Goal: Obtain resource: Download file/media

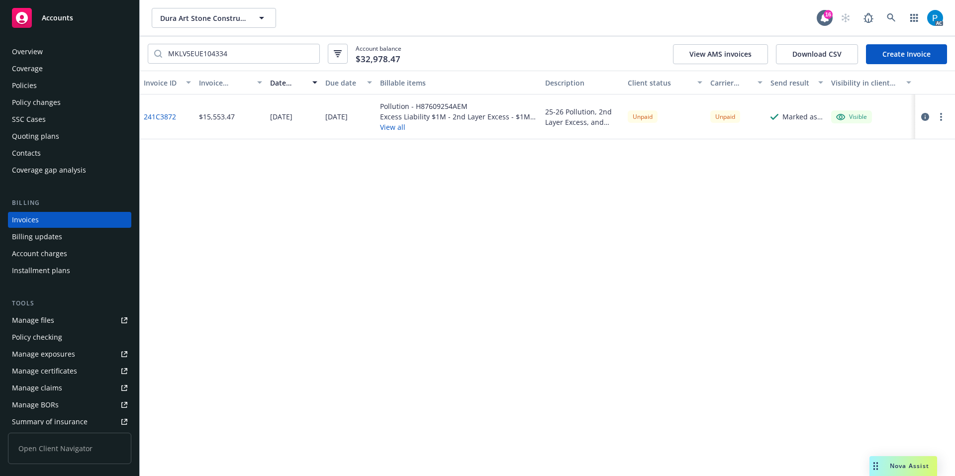
click at [58, 9] on div "Accounts" at bounding box center [69, 18] width 115 height 20
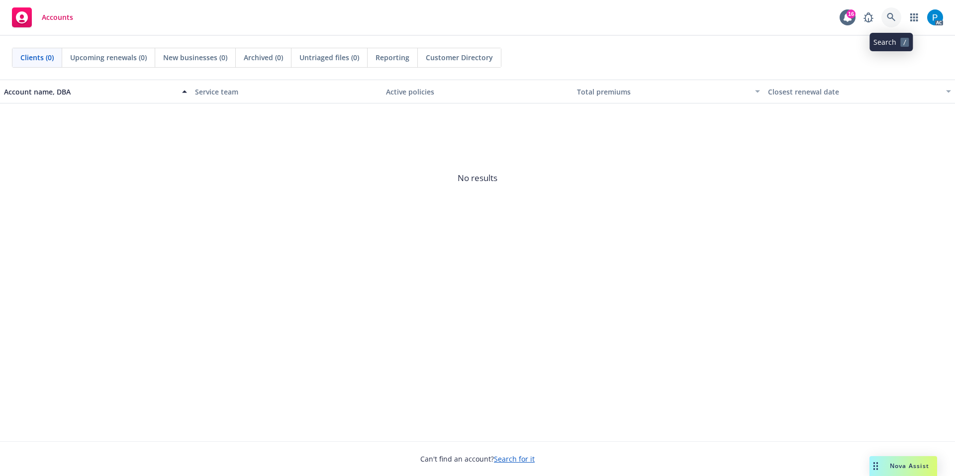
click at [885, 13] on link at bounding box center [891, 17] width 20 height 20
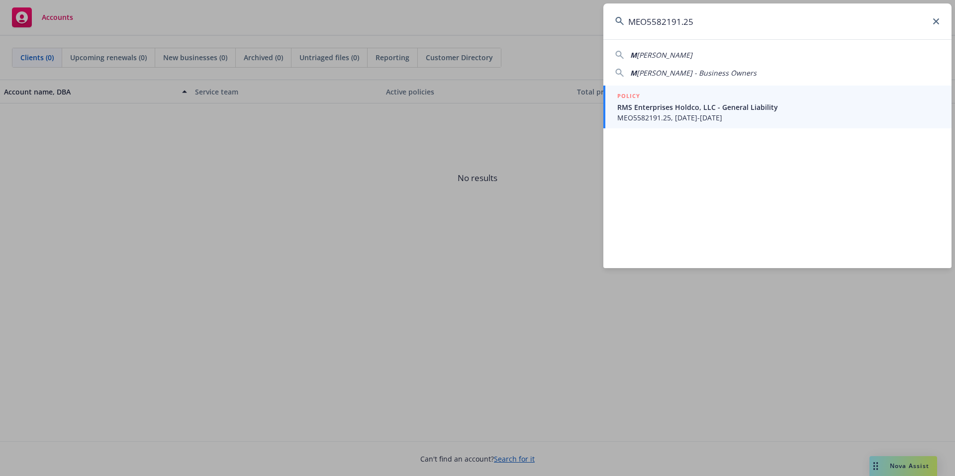
type input "MEO5582191.25"
click at [695, 100] on div "POLICY" at bounding box center [778, 96] width 322 height 11
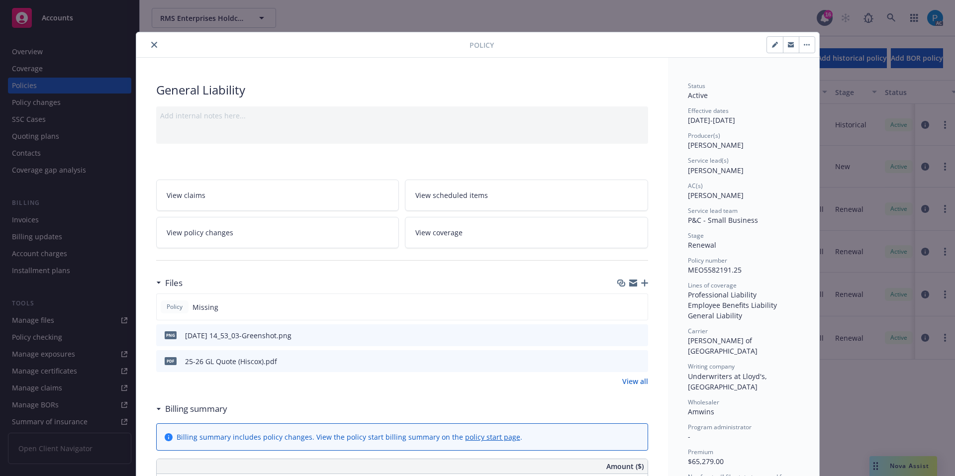
click at [151, 45] on icon "close" at bounding box center [154, 45] width 6 height 6
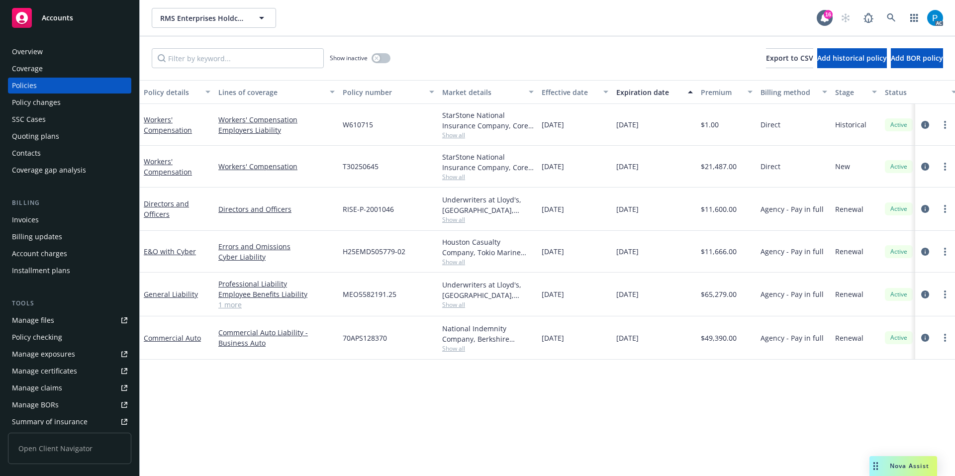
click at [68, 213] on div "Invoices" at bounding box center [69, 220] width 115 height 16
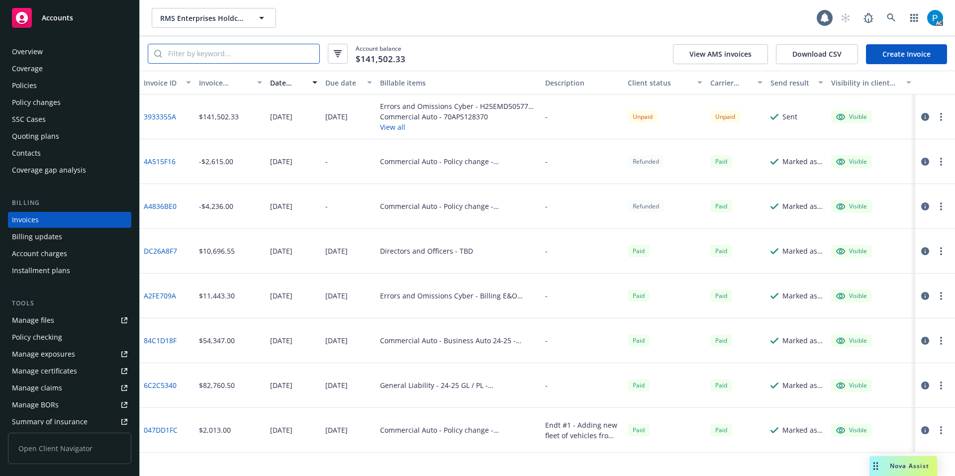
click at [238, 55] on input "search" at bounding box center [240, 53] width 157 height 19
paste input "MEO5582191.25"
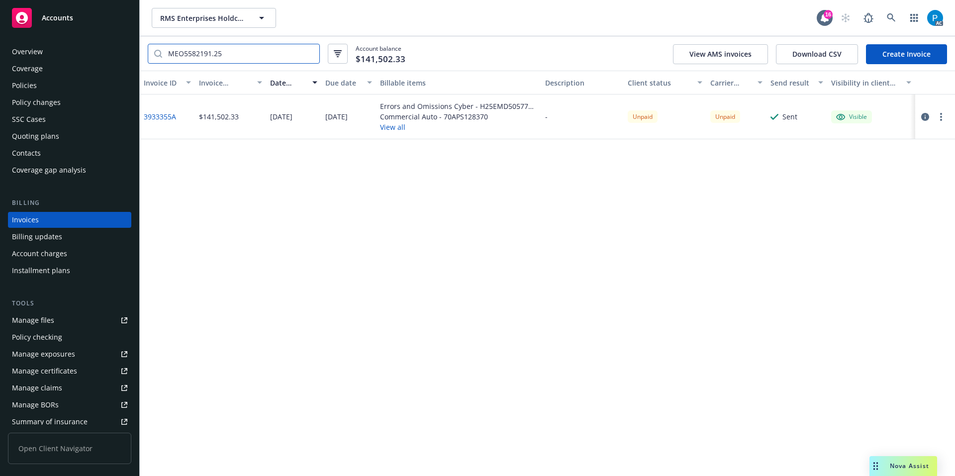
type input "MEO5582191.25"
click at [31, 22] on rect at bounding box center [22, 18] width 20 height 20
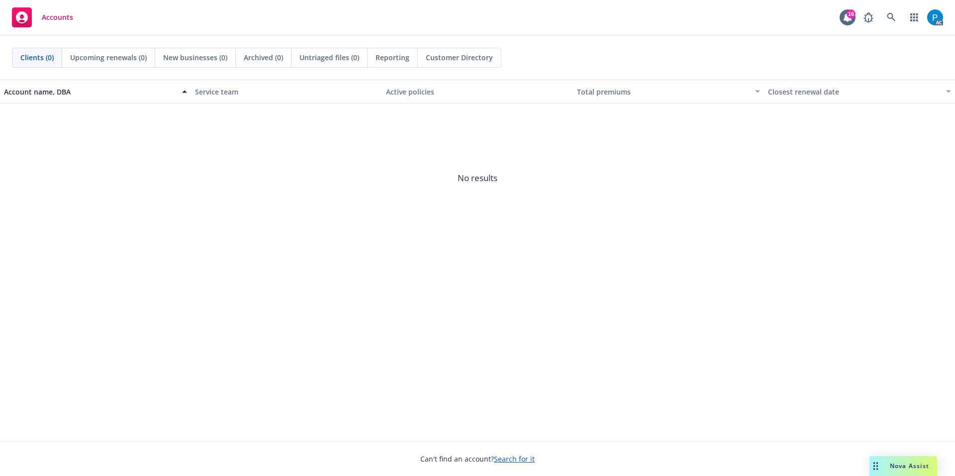
click at [880, 16] on div "AC" at bounding box center [901, 17] width 85 height 20
click at [893, 19] on icon at bounding box center [891, 17] width 8 height 8
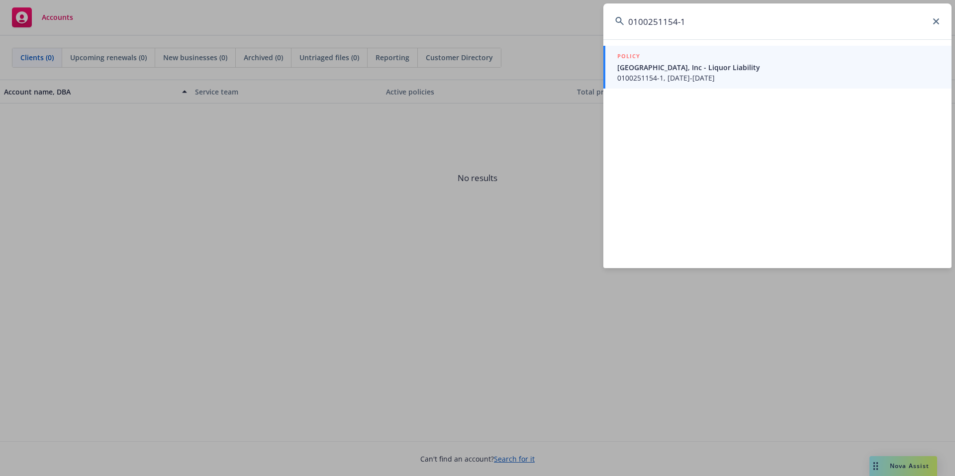
type input "0100251154-1"
click at [684, 78] on span "0100251154-1, [DATE]-[DATE]" at bounding box center [778, 78] width 322 height 10
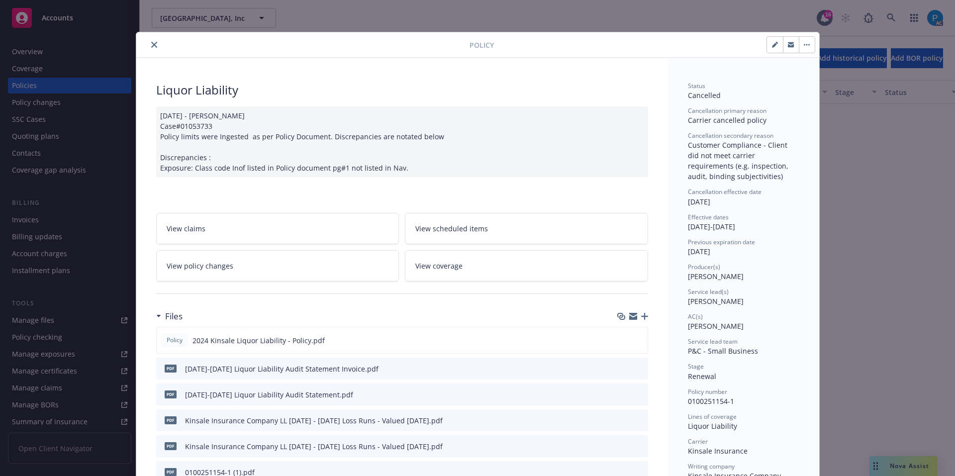
click at [151, 43] on icon "close" at bounding box center [154, 45] width 6 height 6
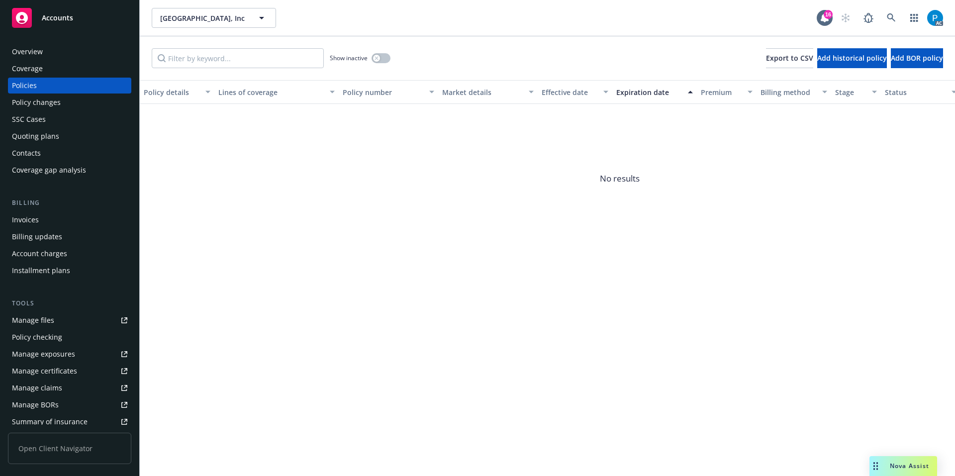
click at [44, 217] on div "Invoices" at bounding box center [69, 220] width 115 height 16
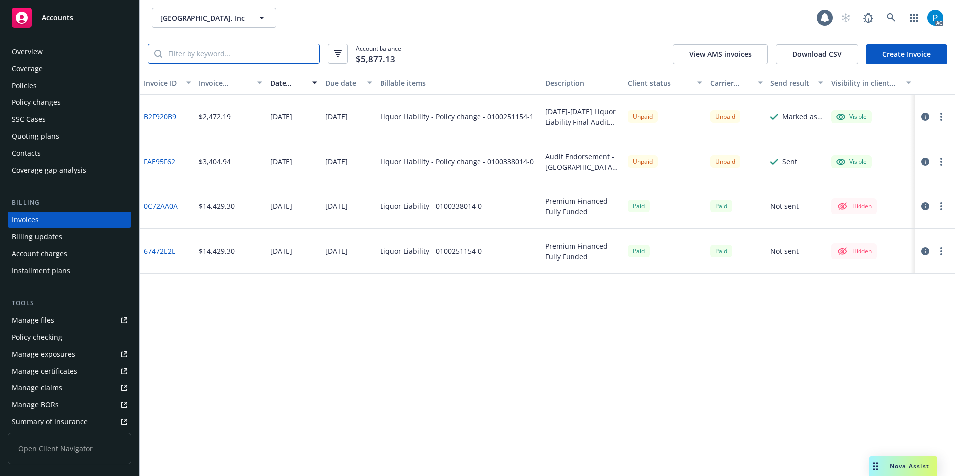
click at [235, 51] on input "search" at bounding box center [240, 53] width 157 height 19
paste input "0100251154-1"
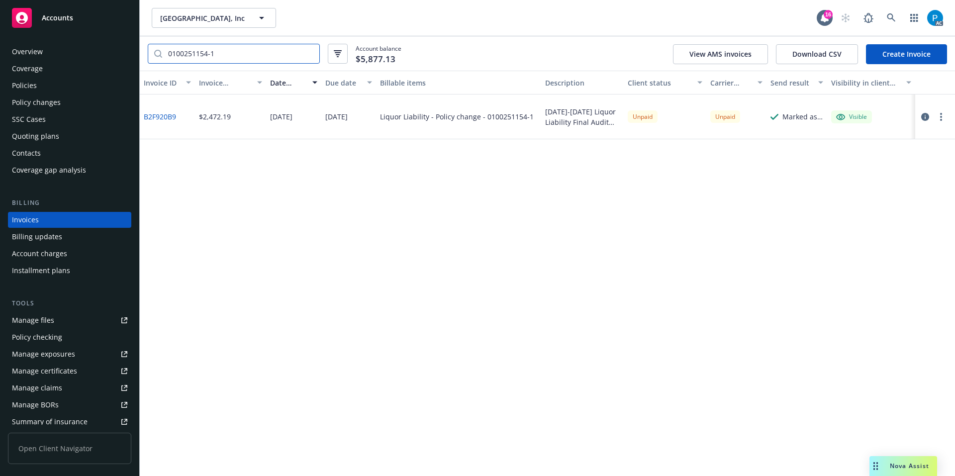
type input "0100251154-1"
click at [82, 19] on div "Accounts" at bounding box center [69, 18] width 115 height 20
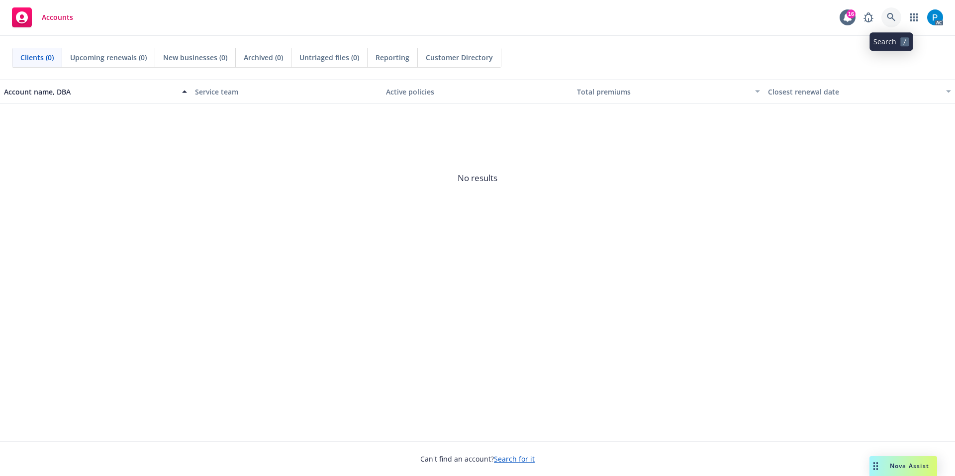
click at [890, 20] on icon at bounding box center [891, 17] width 9 height 9
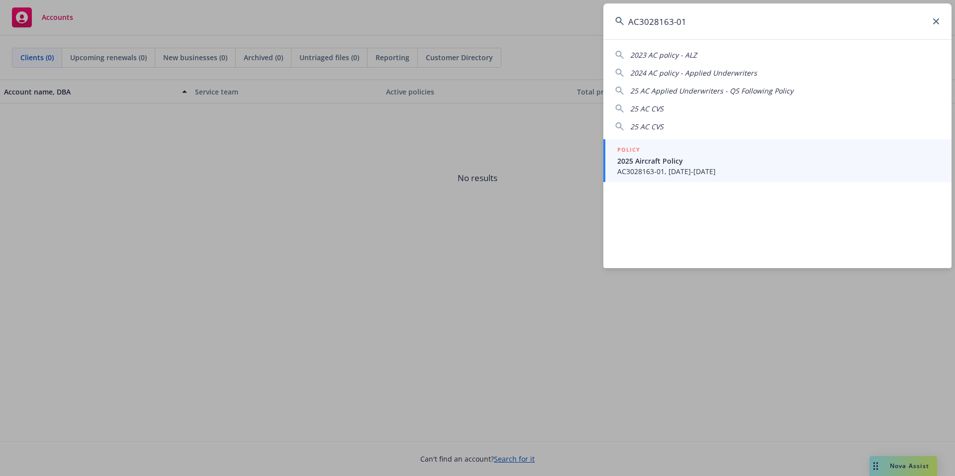
type input "AC3028163-01"
click at [673, 181] on link "POLICY 2025 Aircraft Policy AC3028163-01, [DATE]-[DATE]" at bounding box center [777, 160] width 348 height 43
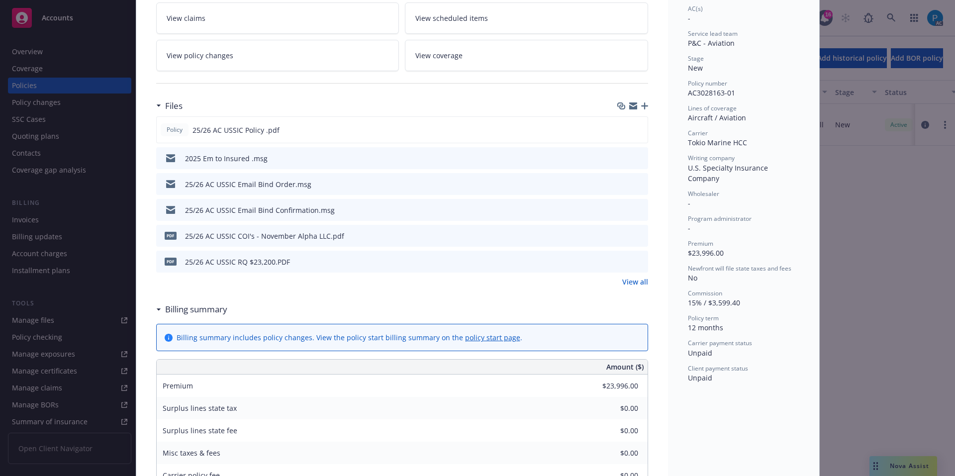
scroll to position [199, 0]
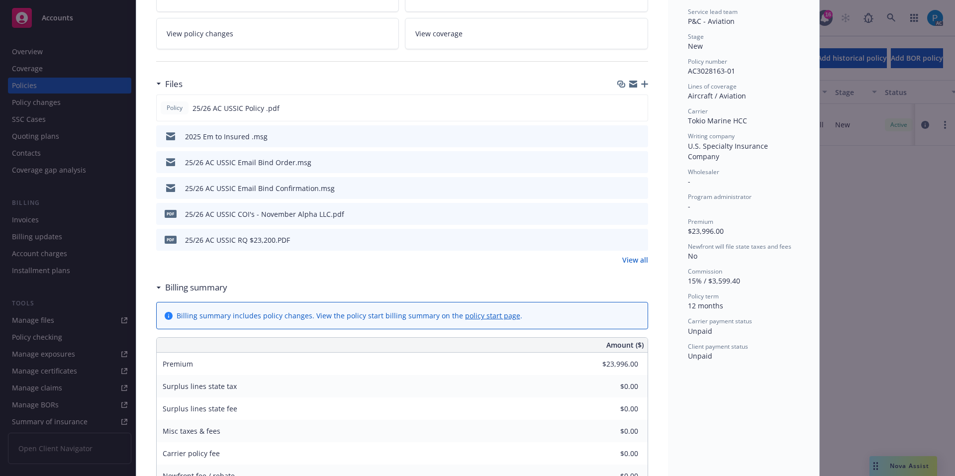
click at [619, 215] on icon "download file" at bounding box center [622, 213] width 8 height 8
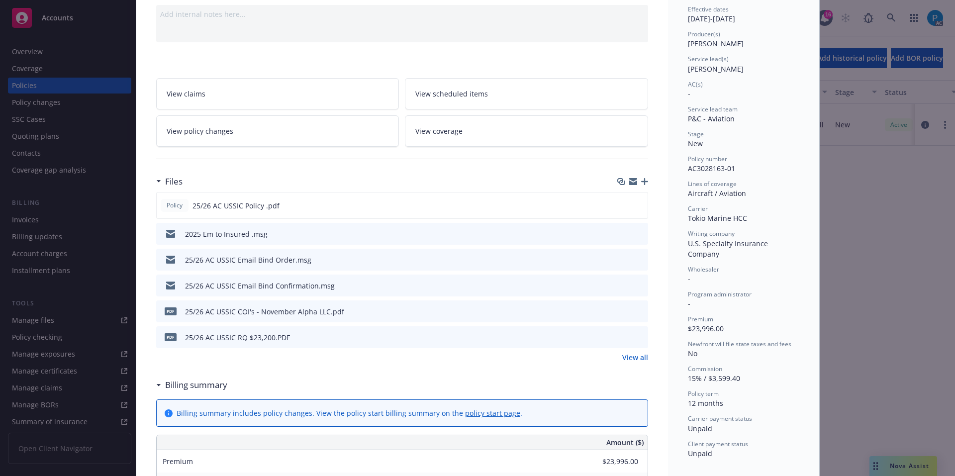
scroll to position [0, 0]
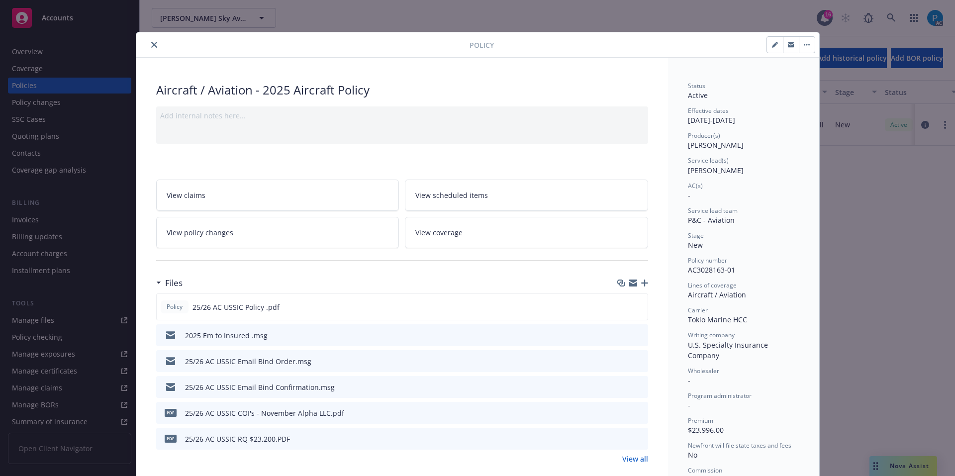
click at [151, 45] on icon "close" at bounding box center [154, 45] width 6 height 6
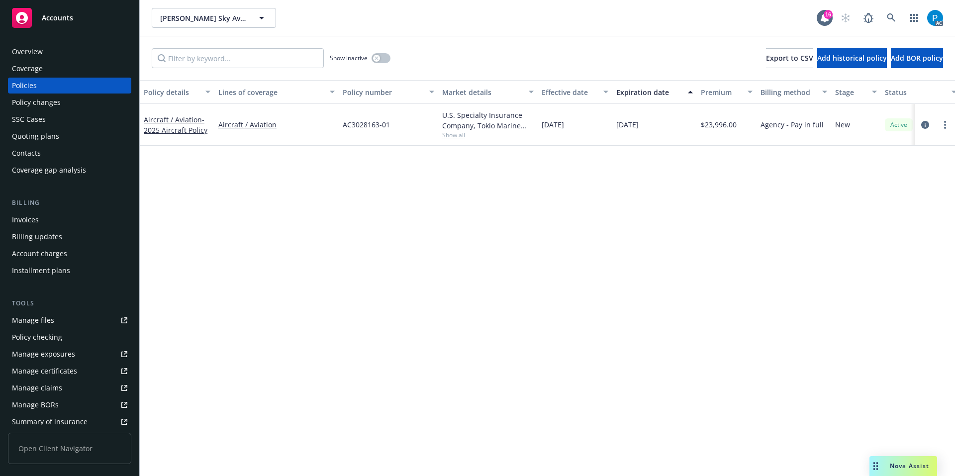
click at [56, 20] on span "Accounts" at bounding box center [57, 18] width 31 height 8
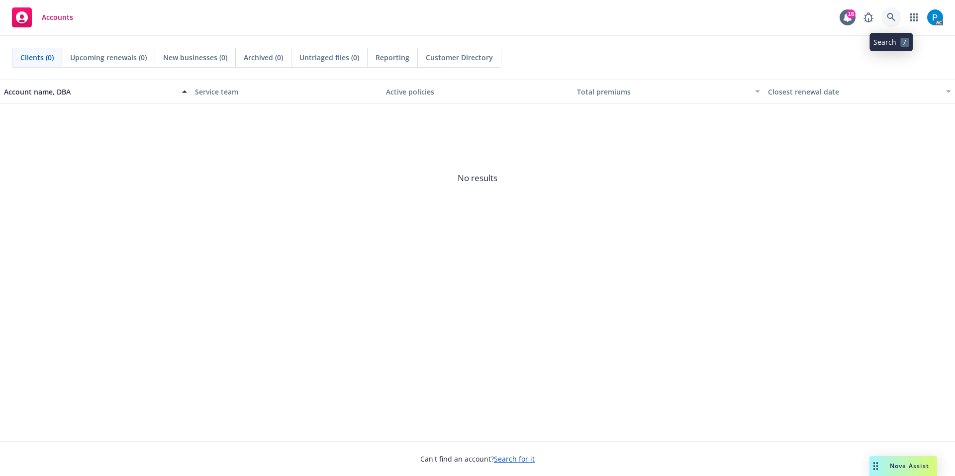
click at [894, 17] on icon at bounding box center [891, 17] width 9 height 9
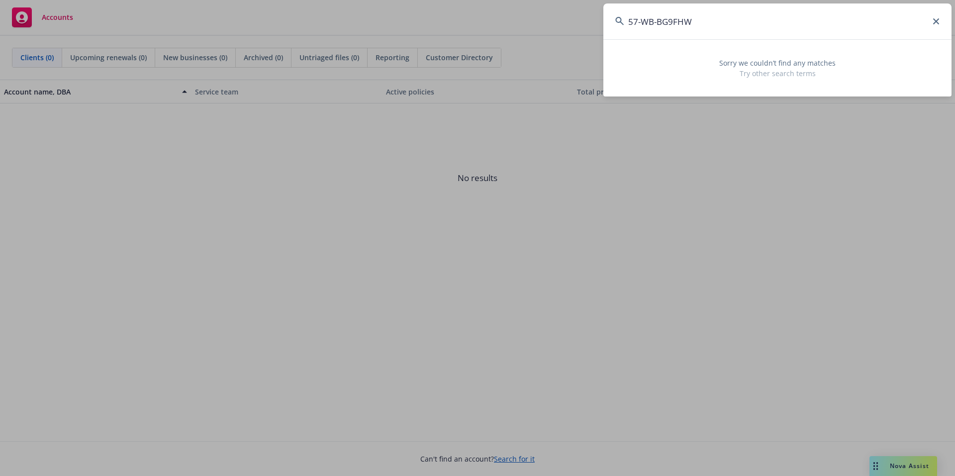
click at [642, 23] on input "57-WB-BG9FHW" at bounding box center [777, 21] width 348 height 36
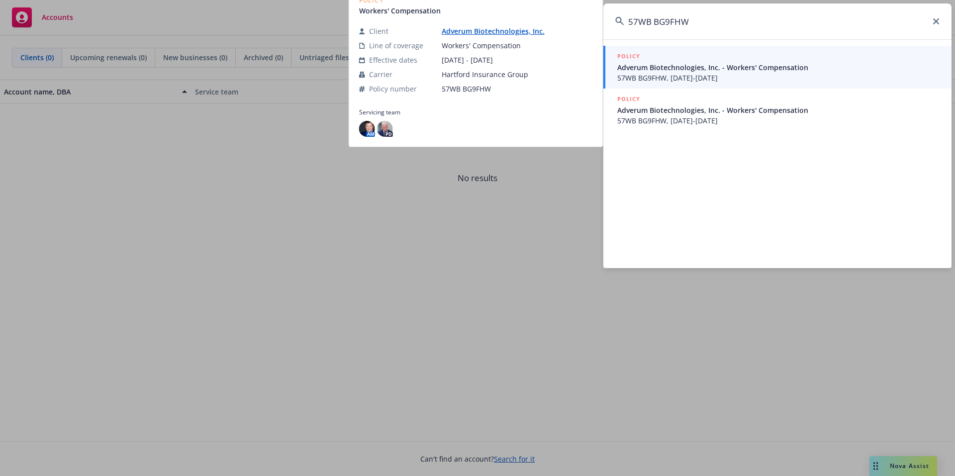
type input "57WB BG9FHW"
